Goal: Information Seeking & Learning: Check status

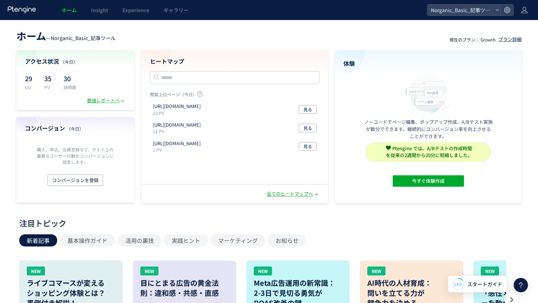
click at [279, 194] on div "全てのヒートマップへ" at bounding box center [293, 193] width 53 height 7
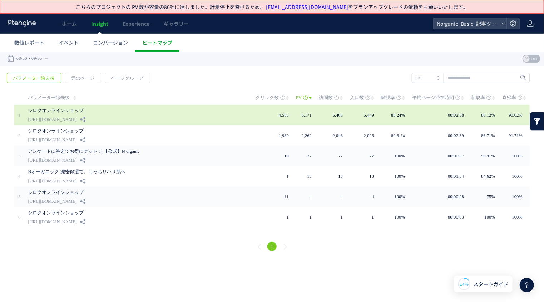
click at [76, 122] on link "[URL][DOMAIN_NAME]" at bounding box center [52, 119] width 49 height 9
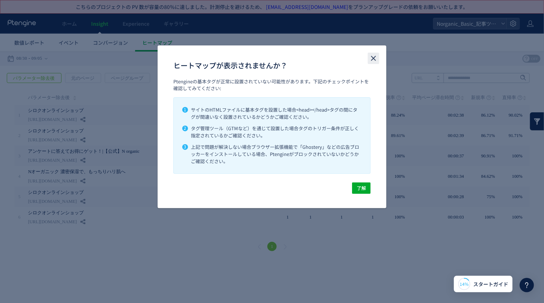
drag, startPoint x: 373, startPoint y: 58, endPoint x: 367, endPoint y: 6, distance: 51.8
click at [373, 58] on use "close" at bounding box center [373, 58] width 5 height 5
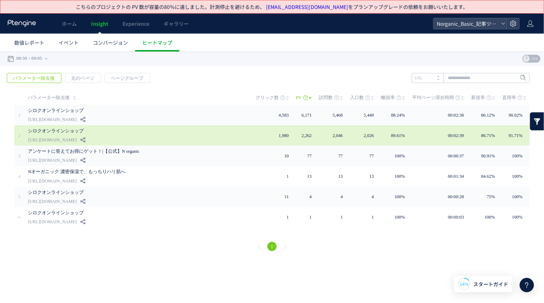
click at [40, 135] on link "[URL][DOMAIN_NAME]" at bounding box center [52, 139] width 49 height 9
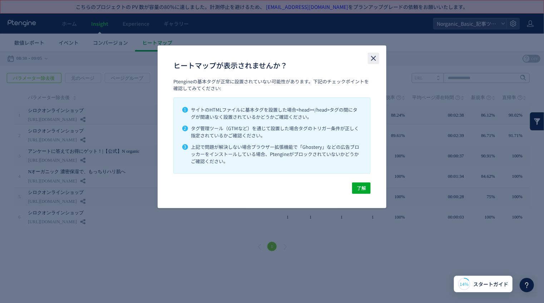
drag, startPoint x: 373, startPoint y: 57, endPoint x: 371, endPoint y: 7, distance: 50.0
click at [373, 57] on use "close" at bounding box center [373, 58] width 5 height 5
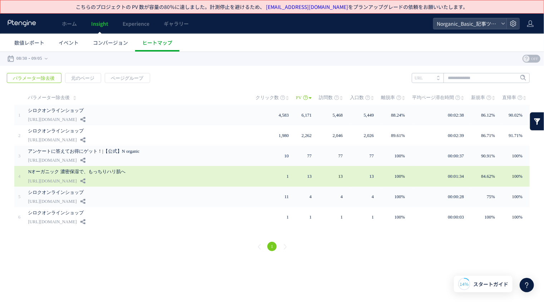
click at [76, 176] on link "[URL][DOMAIN_NAME]" at bounding box center [52, 180] width 49 height 9
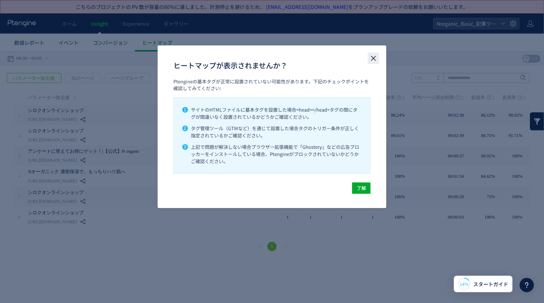
click at [374, 57] on icon "close" at bounding box center [373, 58] width 9 height 9
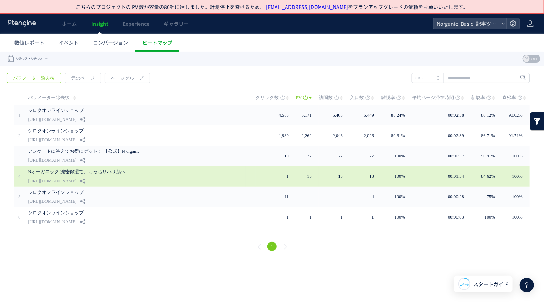
click at [76, 176] on link "[URL][DOMAIN_NAME]" at bounding box center [52, 180] width 49 height 9
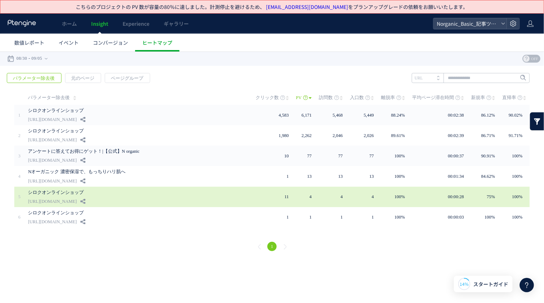
click at [74, 194] on link "シロクオンラインショップ" at bounding box center [133, 192] width 211 height 9
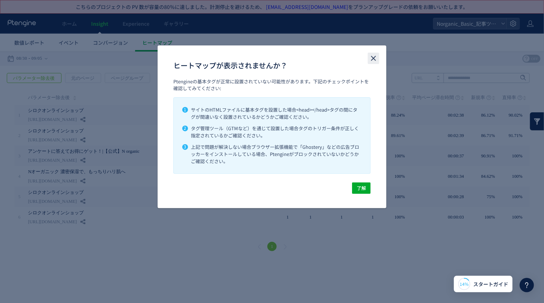
drag, startPoint x: 373, startPoint y: 56, endPoint x: 370, endPoint y: 5, distance: 51.5
click at [373, 56] on icon "close" at bounding box center [373, 58] width 9 height 9
drag, startPoint x: 373, startPoint y: 59, endPoint x: 364, endPoint y: 4, distance: 56.1
click at [373, 59] on icon "close" at bounding box center [373, 58] width 9 height 9
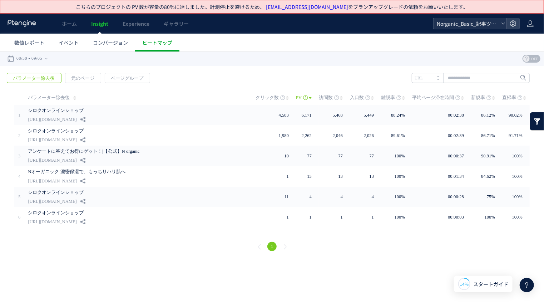
click at [475, 25] on span "Norganic_Basic_記事ツール" at bounding box center [466, 23] width 64 height 11
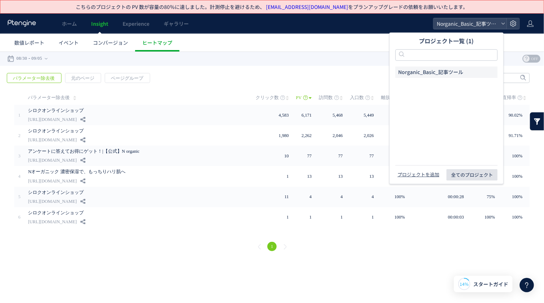
click at [460, 175] on span "全てのプロジェクト" at bounding box center [472, 174] width 42 height 11
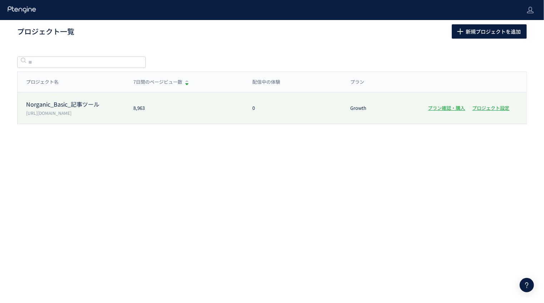
click at [65, 102] on p "Norganic_Basic_記事ツール" at bounding box center [75, 104] width 99 height 8
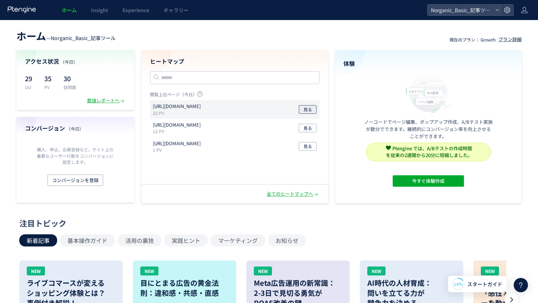
click at [308, 108] on span "見る" at bounding box center [308, 109] width 9 height 9
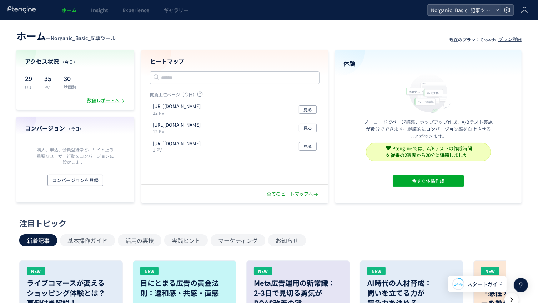
click at [283, 193] on div "全てのヒートマップへ" at bounding box center [293, 193] width 53 height 7
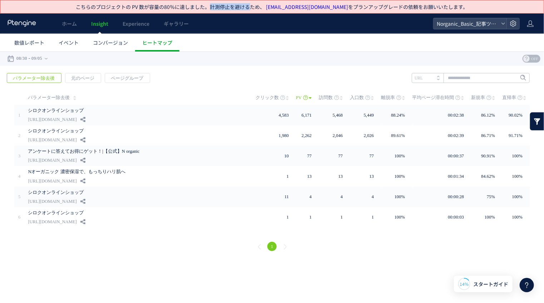
drag, startPoint x: 216, startPoint y: 7, endPoint x: 254, endPoint y: 5, distance: 38.7
click at [251, 5] on p "こちらのプロジェクトの PV 数が容量の80％に達しました。計測停止を避けるため、 [EMAIL_ADDRESS][DOMAIN_NAME] をプランアップグ…" at bounding box center [272, 6] width 392 height 7
drag, startPoint x: 357, startPoint y: 4, endPoint x: 400, endPoint y: 5, distance: 42.9
click at [400, 5] on span "[EMAIL_ADDRESS][DOMAIN_NAME] をプランアップグレードの依頼をお願いいたします。" at bounding box center [366, 6] width 203 height 7
click at [411, 8] on span "[EMAIL_ADDRESS][DOMAIN_NAME] をプランアップグレードの依頼をお願いいたします。" at bounding box center [366, 6] width 203 height 7
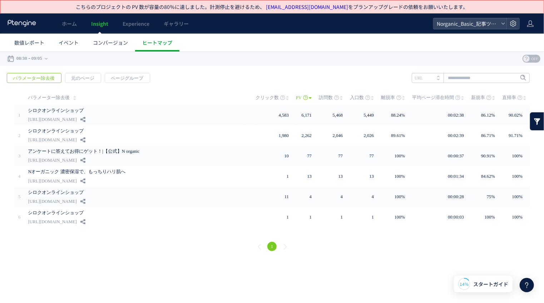
drag, startPoint x: 400, startPoint y: 8, endPoint x: 484, endPoint y: 6, distance: 83.6
click at [483, 5] on div "こちらのプロジェクトの PV 数が容量の80％に達しました。計測停止を避けるため、 [EMAIL_ADDRESS][DOMAIN_NAME] をプランアップグ…" at bounding box center [272, 6] width 529 height 13
click at [484, 6] on div "こちらのプロジェクトの PV 数が容量の80％に達しました。計測停止を避けるため、 [EMAIL_ADDRESS][DOMAIN_NAME] をプランアップグ…" at bounding box center [272, 6] width 529 height 13
drag, startPoint x: 484, startPoint y: 7, endPoint x: 403, endPoint y: 3, distance: 81.5
click at [406, 3] on div "こちらのプロジェクトの PV 数が容量の80％に達しました。計測停止を避けるため、 [EMAIL_ADDRESS][DOMAIN_NAME] をプランアップグ…" at bounding box center [272, 6] width 529 height 13
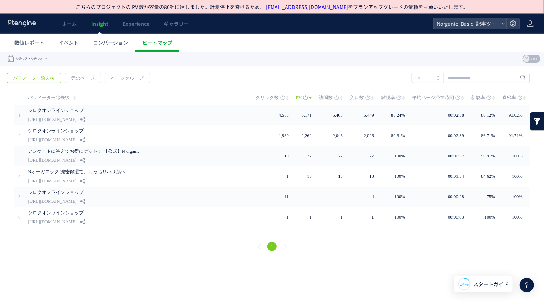
click at [401, 3] on span "[EMAIL_ADDRESS][DOMAIN_NAME] をプランアップグレードの依頼をお願いいたします。" at bounding box center [366, 6] width 203 height 7
drag, startPoint x: 81, startPoint y: 8, endPoint x: 149, endPoint y: 6, distance: 68.3
click at [147, 6] on p "こちらのプロジェクトの PV 数が容量の80％に達しました。計測停止を避けるため、 [EMAIL_ADDRESS][DOMAIN_NAME] をプランアップグ…" at bounding box center [272, 6] width 392 height 7
click at [149, 6] on p "こちらのプロジェクトの PV 数が容量の80％に達しました。計測停止を避けるため、 [EMAIL_ADDRESS][DOMAIN_NAME] をプランアップグ…" at bounding box center [272, 6] width 392 height 7
click at [68, 24] on span "ホーム" at bounding box center [69, 23] width 15 height 7
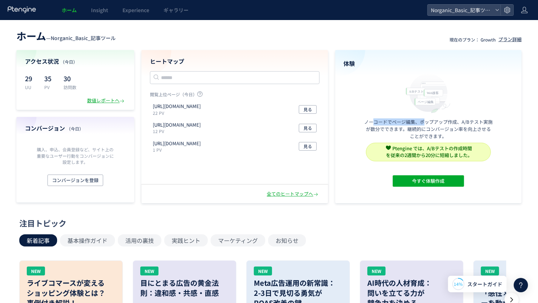
drag, startPoint x: 373, startPoint y: 121, endPoint x: 432, endPoint y: 127, distance: 59.2
click at [426, 125] on p "ノーコードでページ編集、ポップアップ作成、A/Bテスト実施が数分でできます。継続的にコンバージョン率を向上させることができます。" at bounding box center [428, 128] width 129 height 21
click at [437, 129] on p "ノーコードでページ編集、ポップアップ作成、A/Bテスト実施が数分でできます。継続的にコンバージョン率を向上させることができます。" at bounding box center [428, 128] width 129 height 21
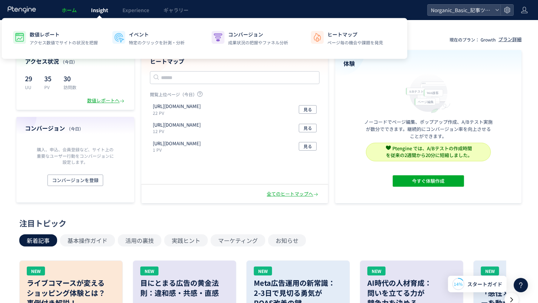
click at [96, 11] on span "Insight" at bounding box center [99, 9] width 17 height 7
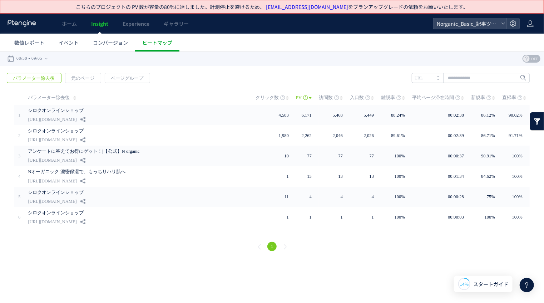
click at [314, 7] on link "[EMAIL_ADDRESS][DOMAIN_NAME]" at bounding box center [307, 6] width 82 height 7
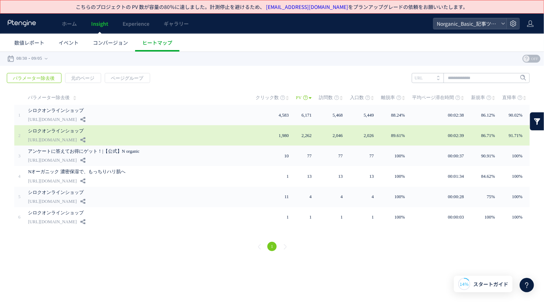
click at [160, 142] on div "シロクオンラインショップ [URL][DOMAIN_NAME]" at bounding box center [137, 135] width 218 height 20
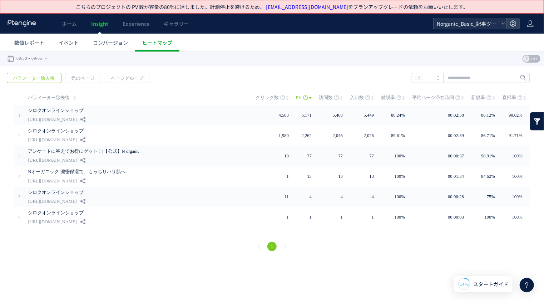
click at [501, 23] on icon at bounding box center [503, 23] width 4 height 4
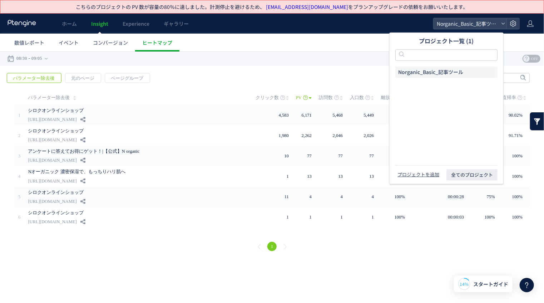
click at [333, 27] on div "ホーム Insight Experience ギャラリー" at bounding box center [216, 24] width 433 height 20
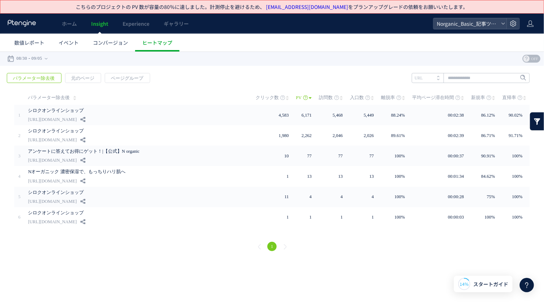
click at [261, 50] on ul "数値レポート イベント コンバージョン ヒートマップ" at bounding box center [275, 43] width 536 height 18
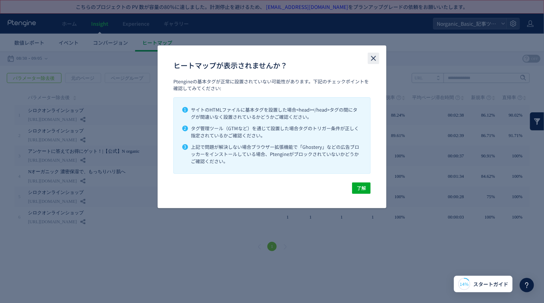
click at [372, 58] on icon "close" at bounding box center [373, 58] width 9 height 9
